Goal: Transaction & Acquisition: Download file/media

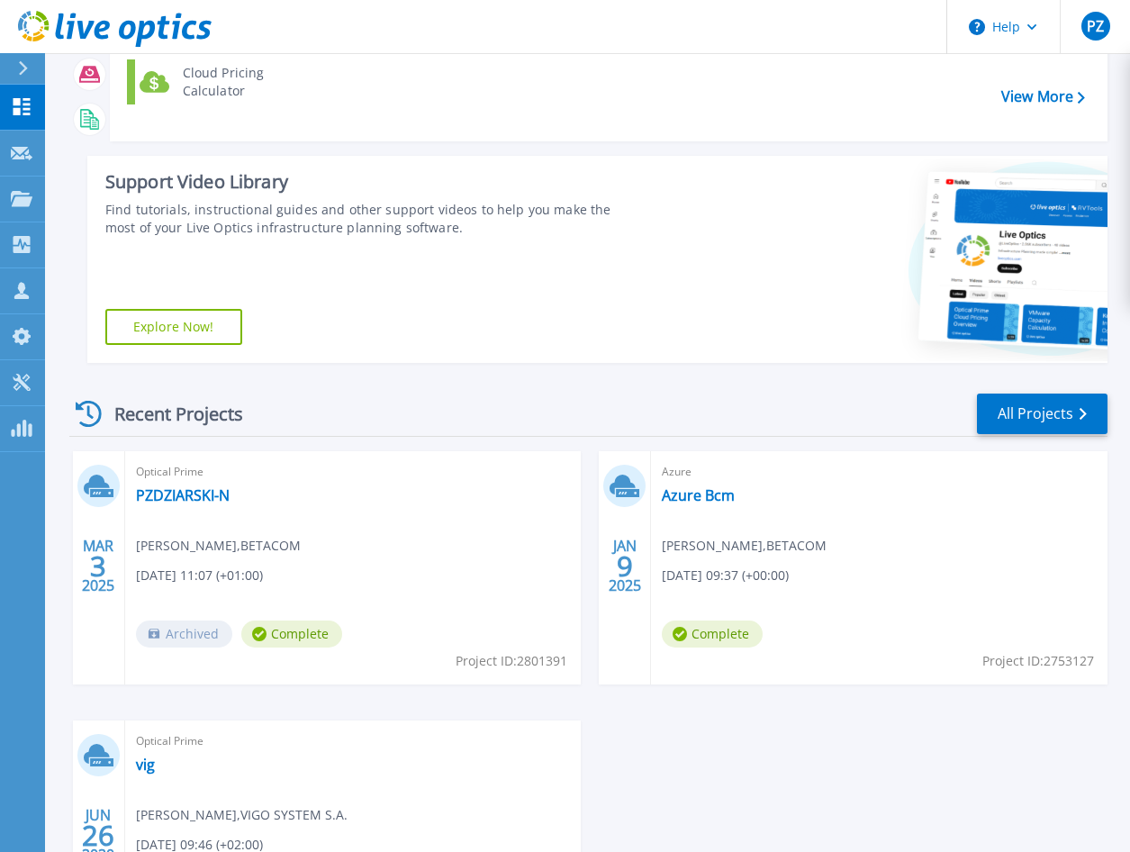
scroll to position [270, 0]
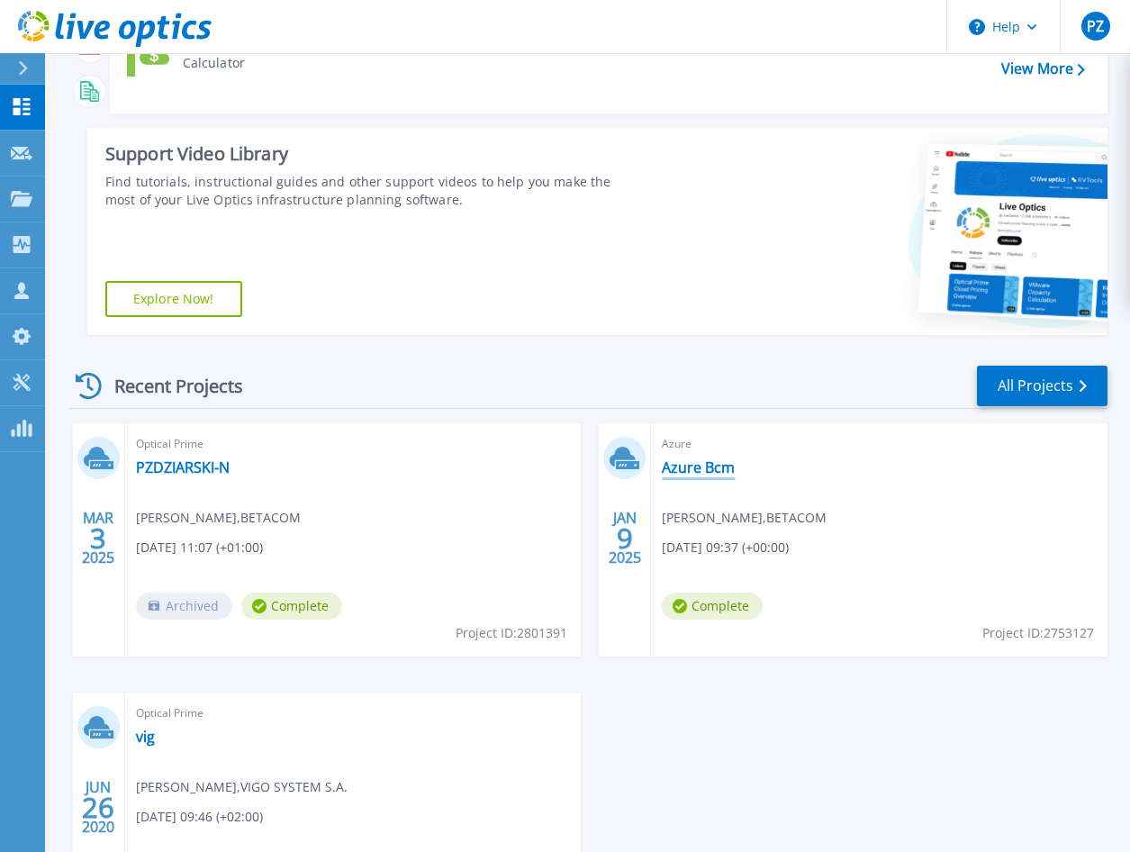
click at [690, 472] on link "Azure Bcm" at bounding box center [698, 467] width 73 height 18
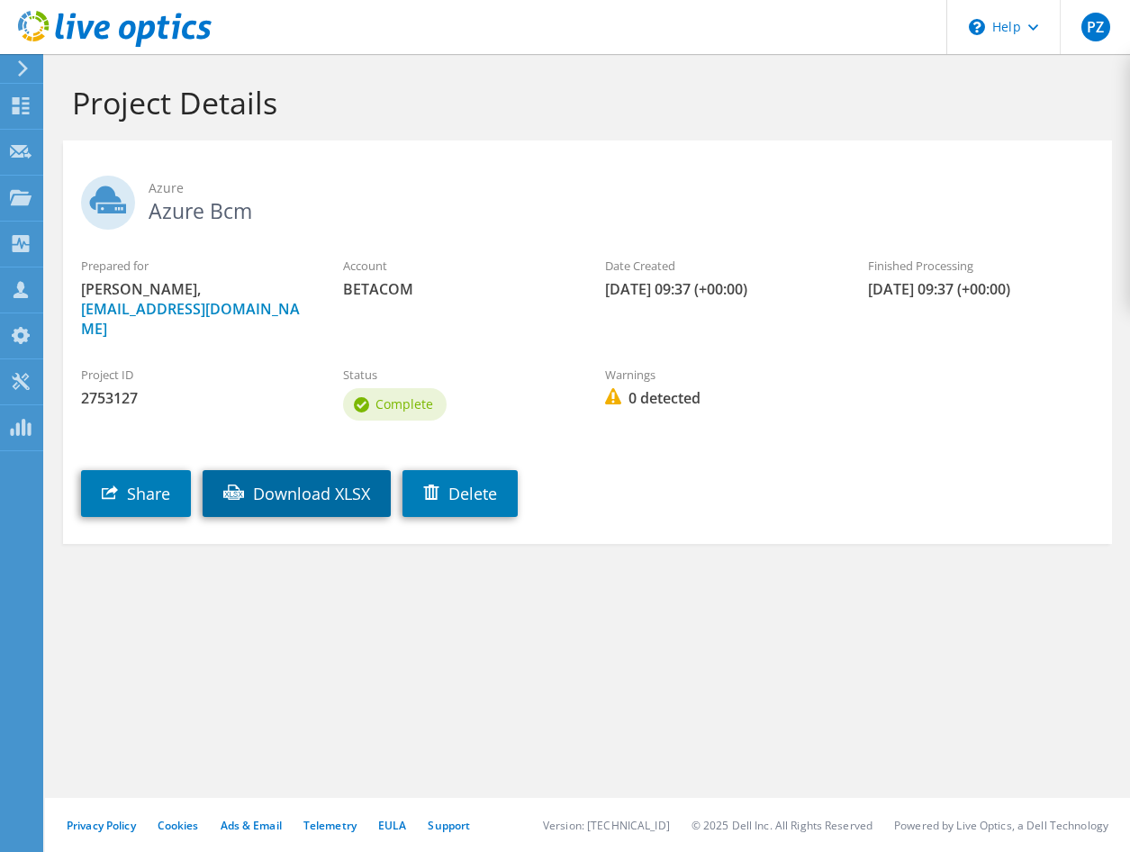
click at [276, 470] on link "Download XLSX" at bounding box center [297, 493] width 188 height 47
click at [23, 73] on icon at bounding box center [23, 68] width 14 height 16
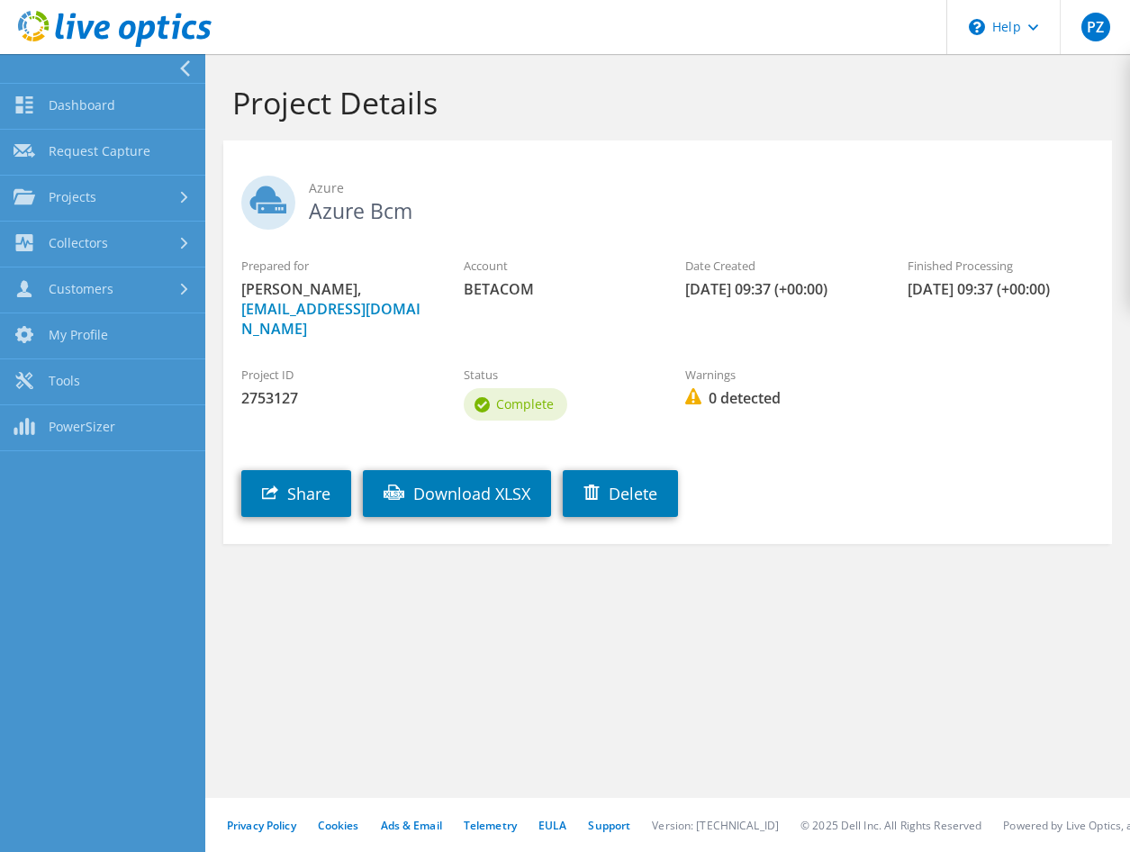
click at [508, 590] on section "Project Details Azure Azure Bcm Prepared for Pawel Zdziarski, pzdziarski@betaco…" at bounding box center [667, 353] width 925 height 598
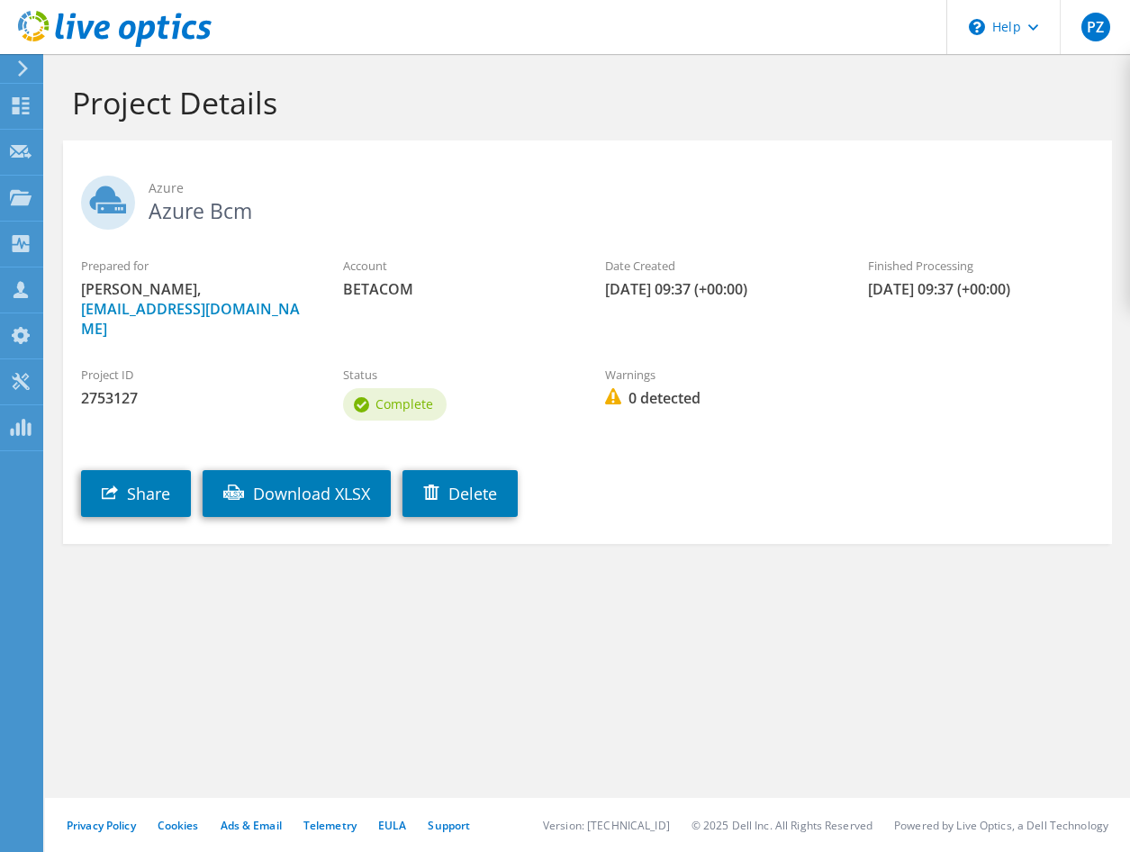
click at [100, 31] on use at bounding box center [115, 29] width 194 height 36
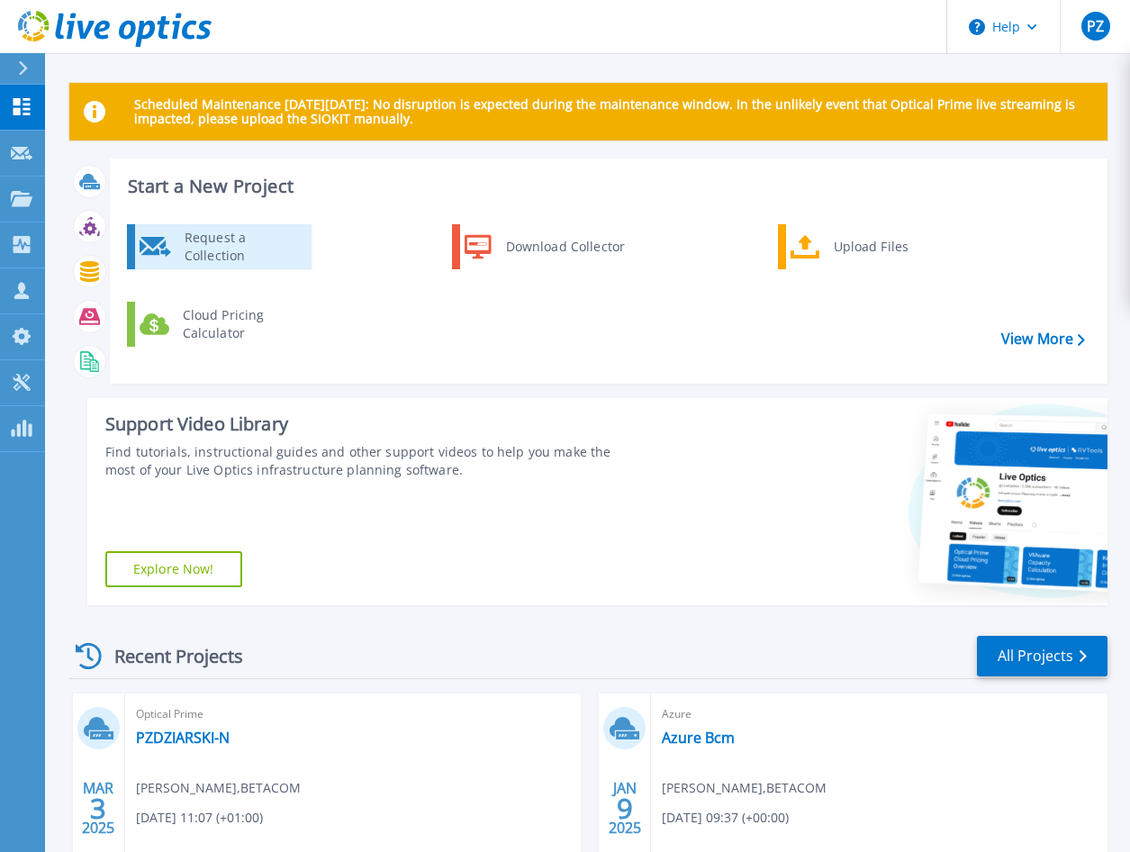
click at [240, 254] on div "Request a Collection" at bounding box center [241, 247] width 131 height 36
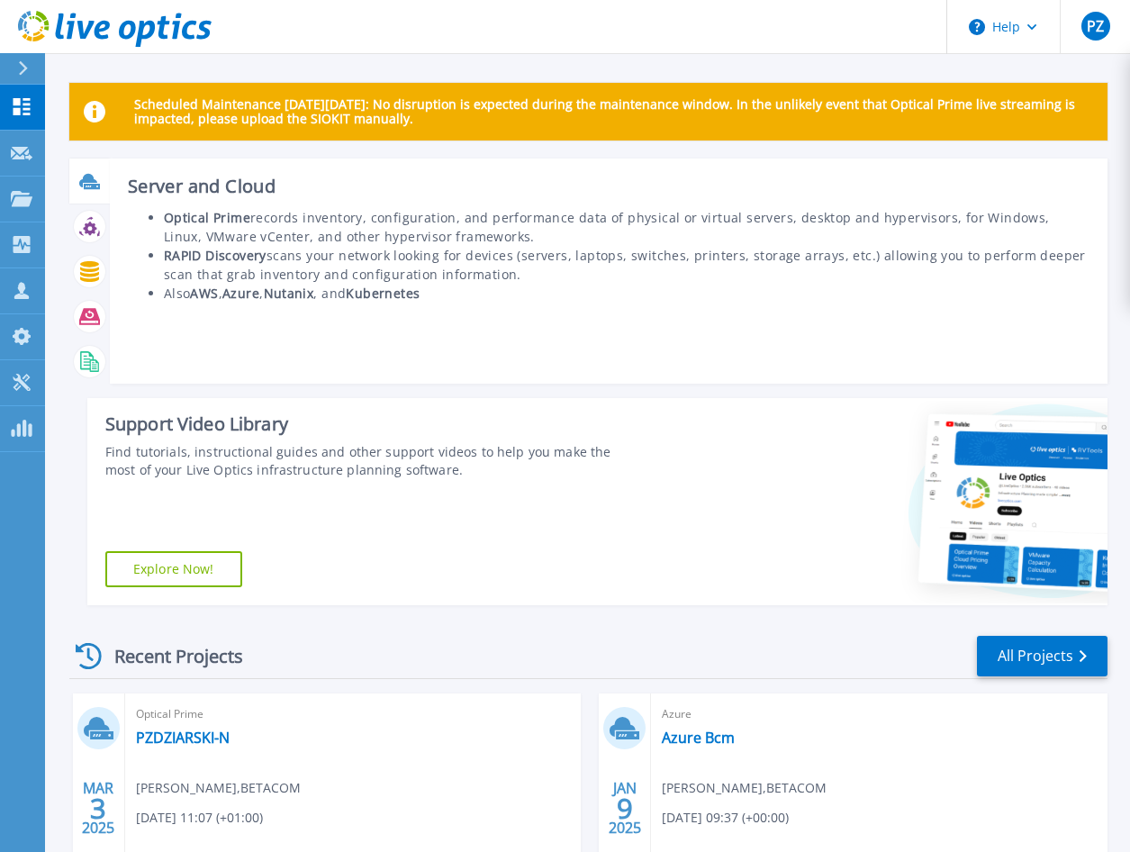
click at [89, 186] on icon at bounding box center [92, 186] width 16 height 5
click at [633, 253] on li "RAPID Discovery scans your network looking for devices (servers, laptops, switc…" at bounding box center [627, 265] width 926 height 38
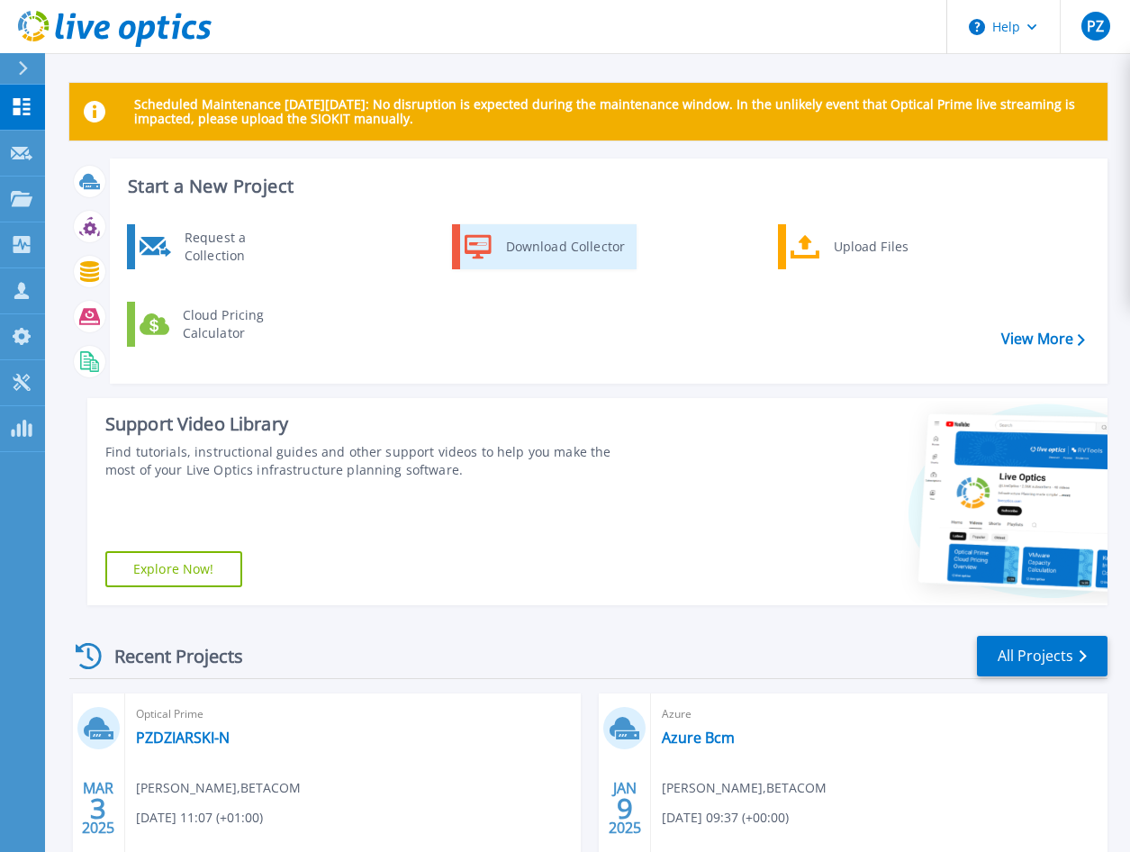
click at [512, 244] on div "Download Collector" at bounding box center [565, 247] width 136 height 36
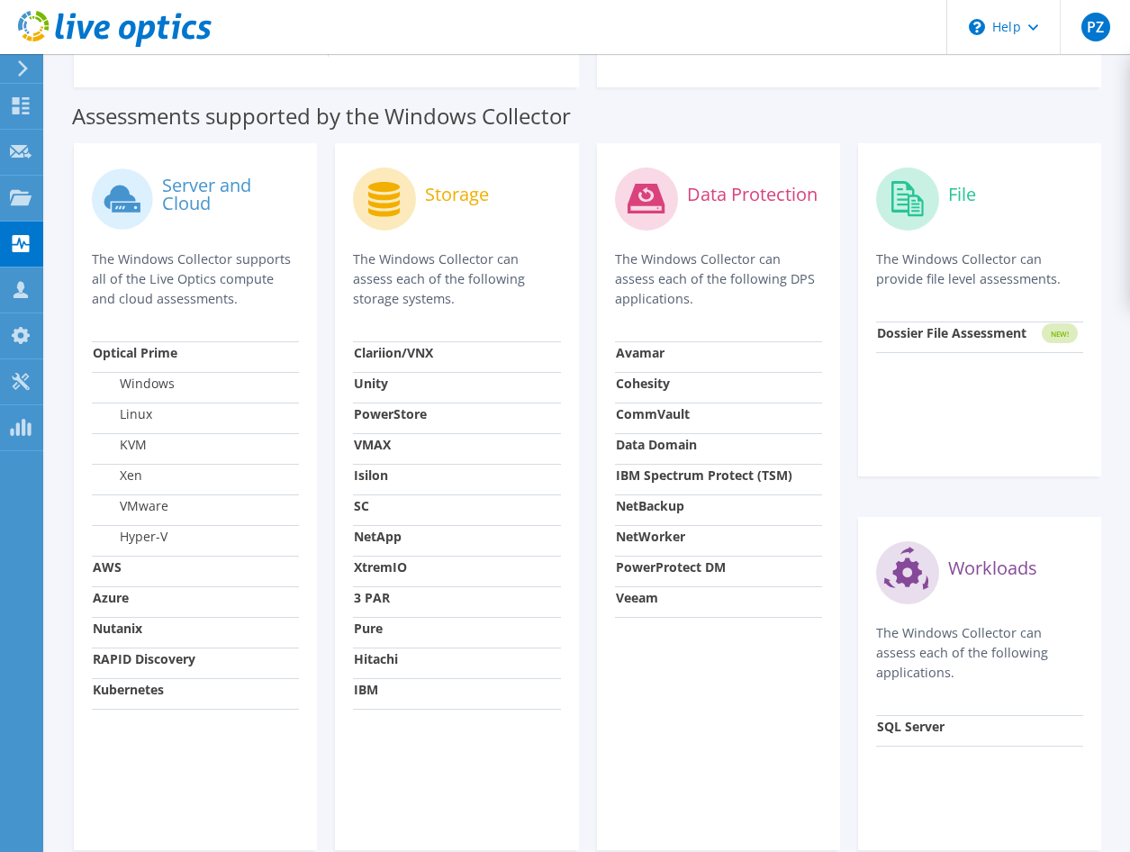
scroll to position [609, 0]
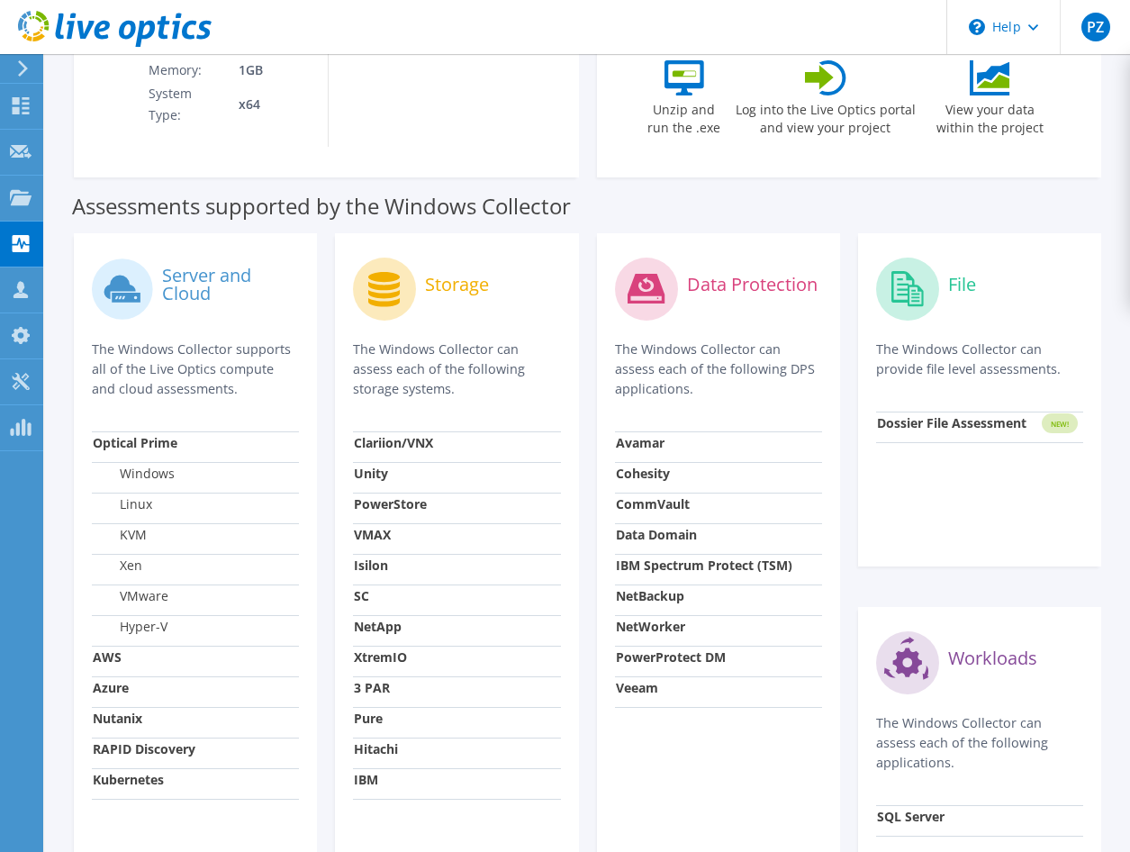
click at [130, 330] on div "Server and Cloud The Windows Collector supports all of the Live Optics compute …" at bounding box center [195, 341] width 207 height 180
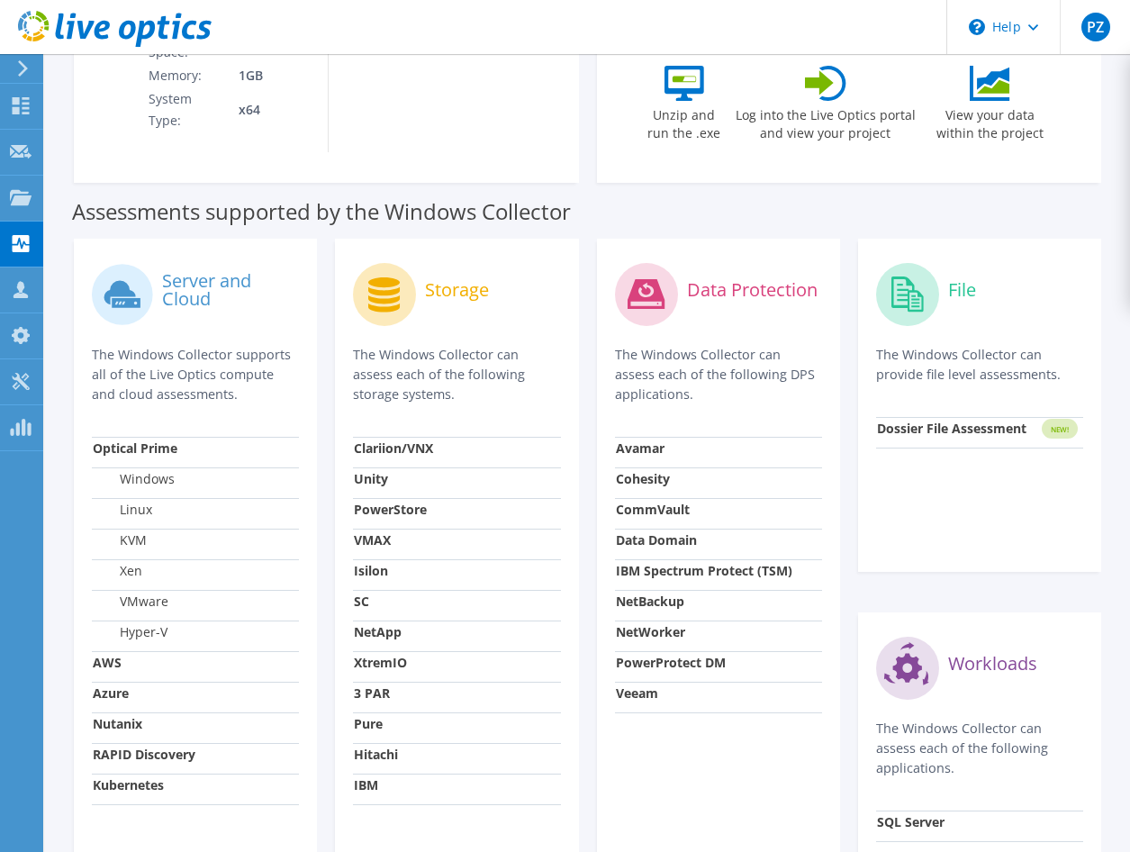
scroll to position [0, 0]
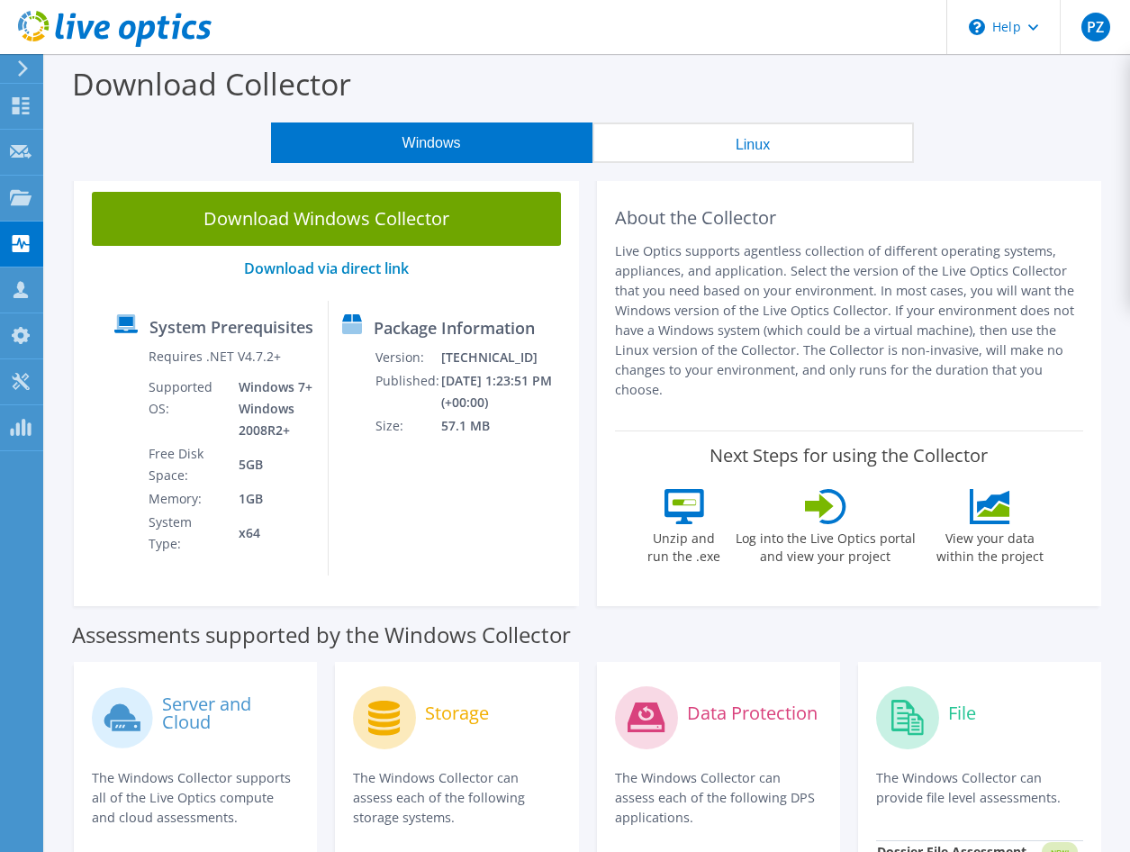
click at [721, 141] on button "Linux" at bounding box center [754, 142] width 322 height 41
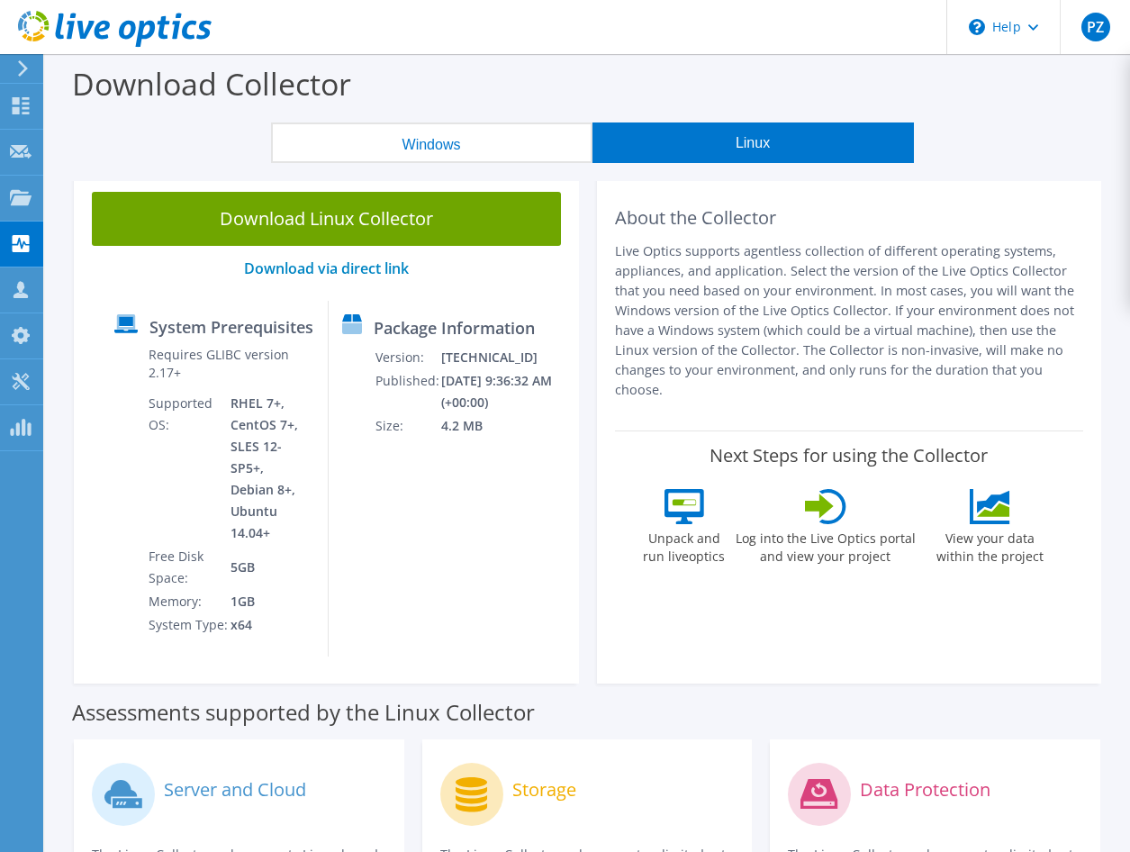
click at [435, 142] on button "Windows" at bounding box center [432, 142] width 322 height 41
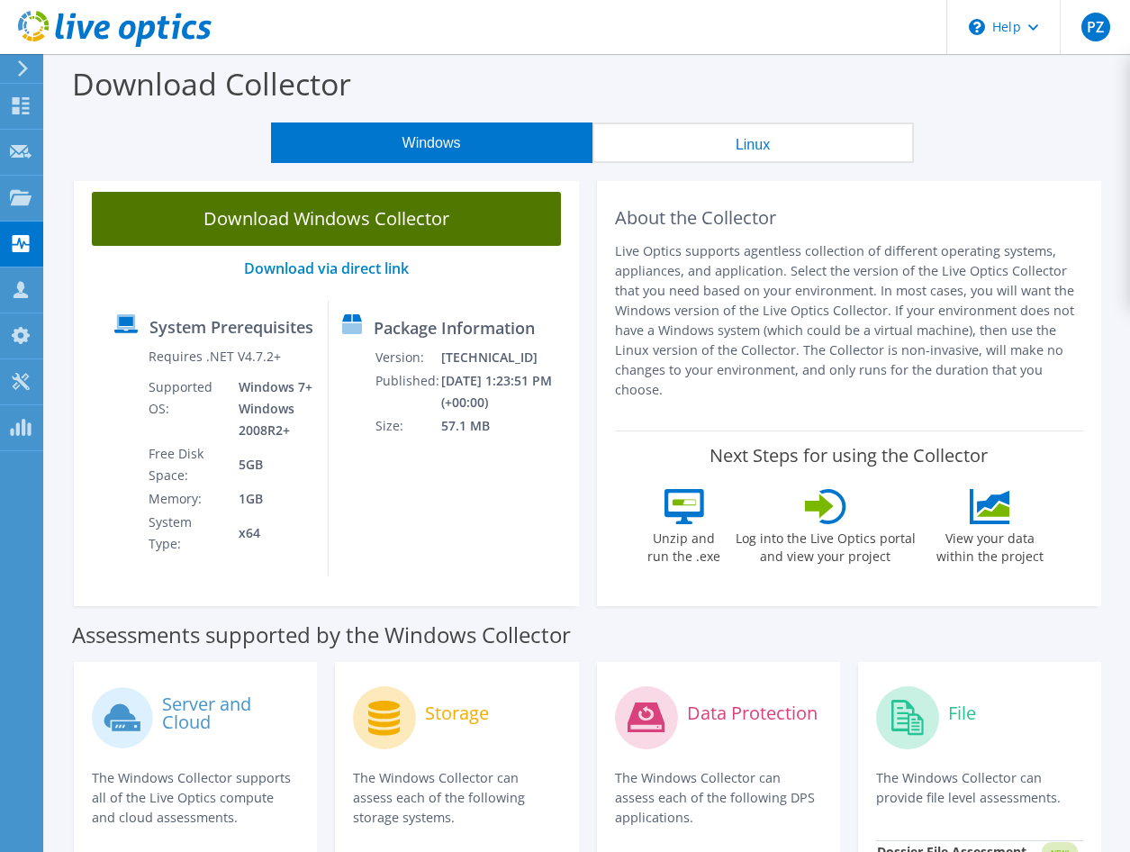
click at [391, 223] on link "Download Windows Collector" at bounding box center [326, 219] width 469 height 54
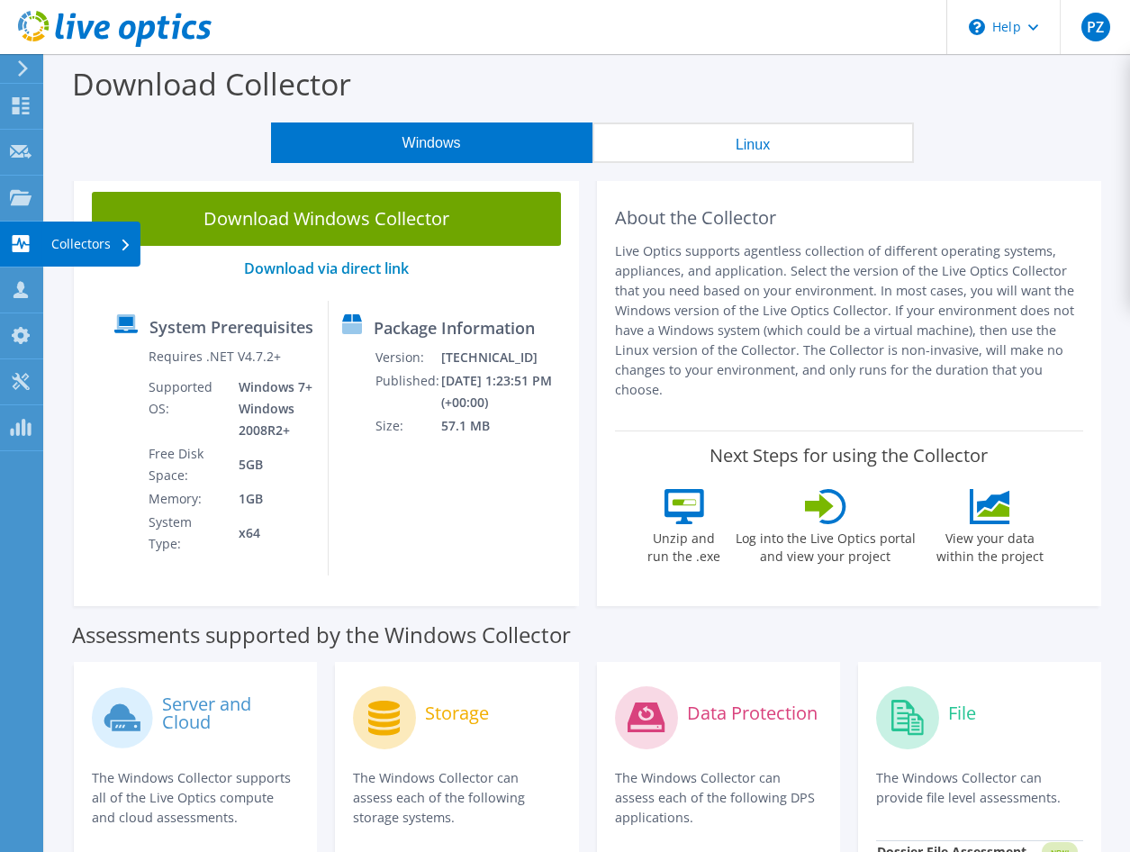
click at [94, 240] on div "Collectors" at bounding box center [91, 244] width 98 height 45
